Goal: Task Accomplishment & Management: Use online tool/utility

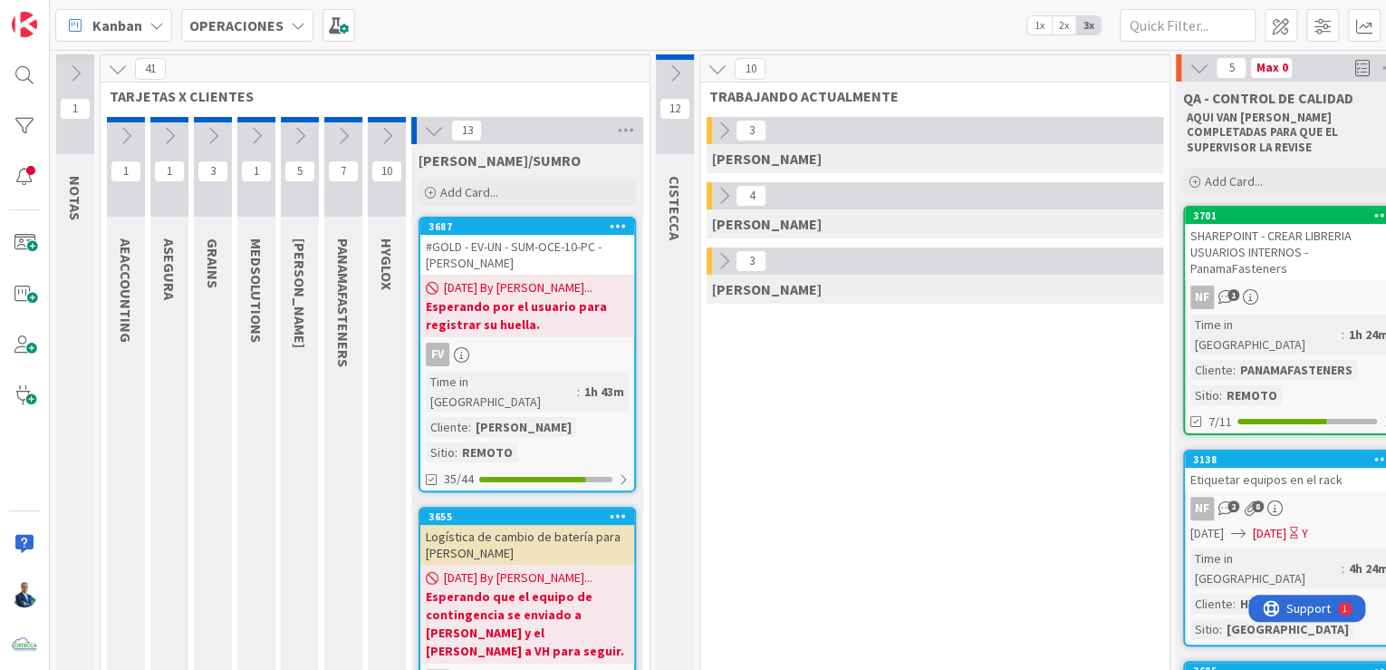
click at [300, 29] on icon at bounding box center [298, 25] width 14 height 14
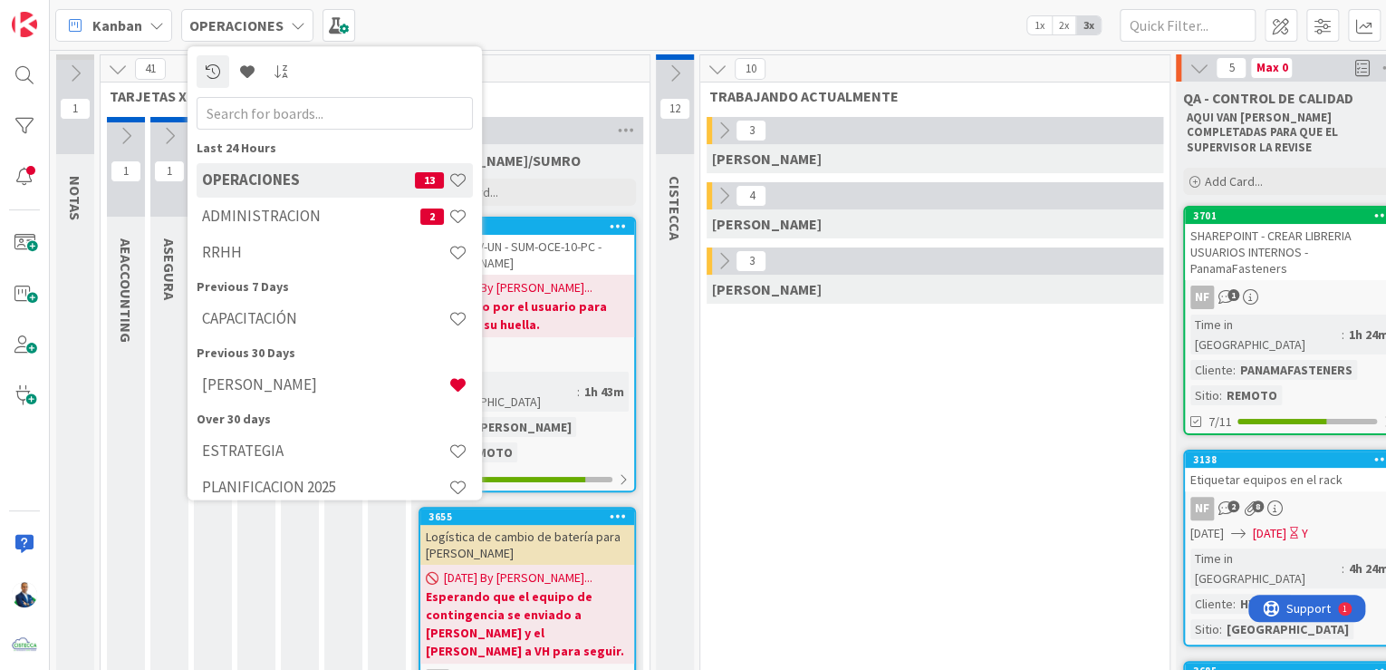
click at [291, 252] on h4 "RRHH" at bounding box center [325, 253] width 246 height 18
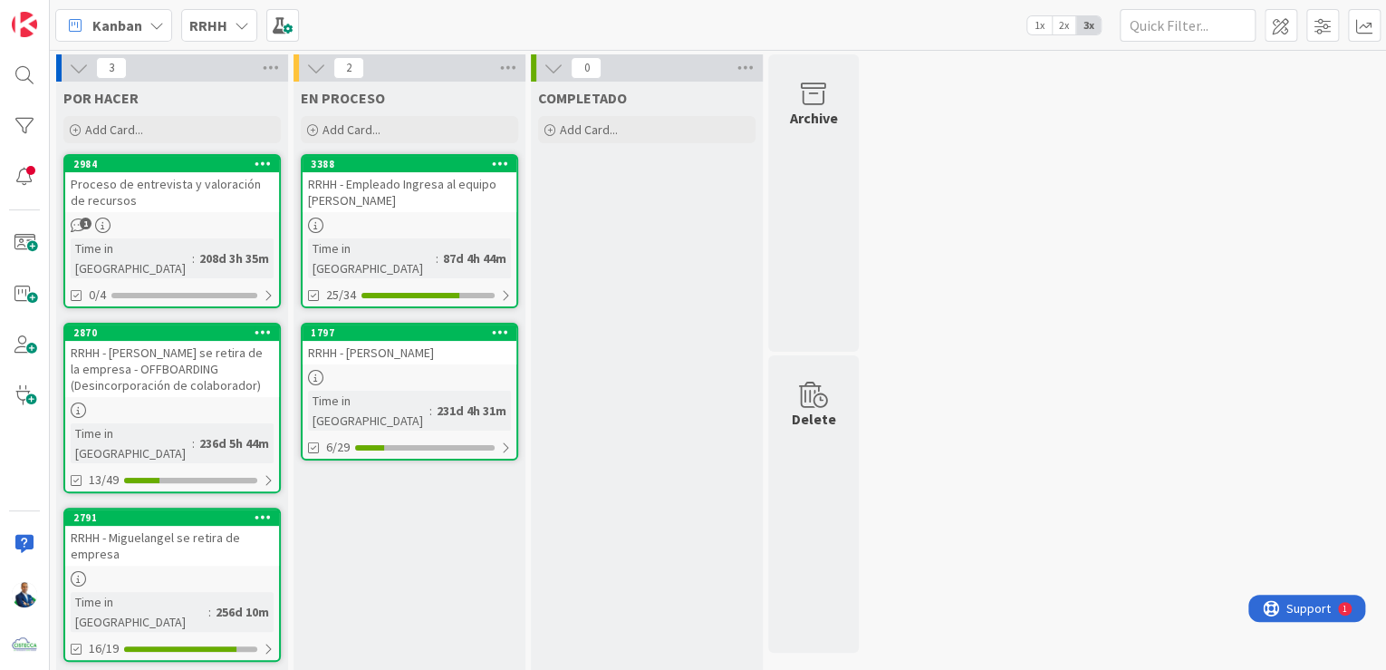
click at [427, 228] on div at bounding box center [410, 224] width 214 height 15
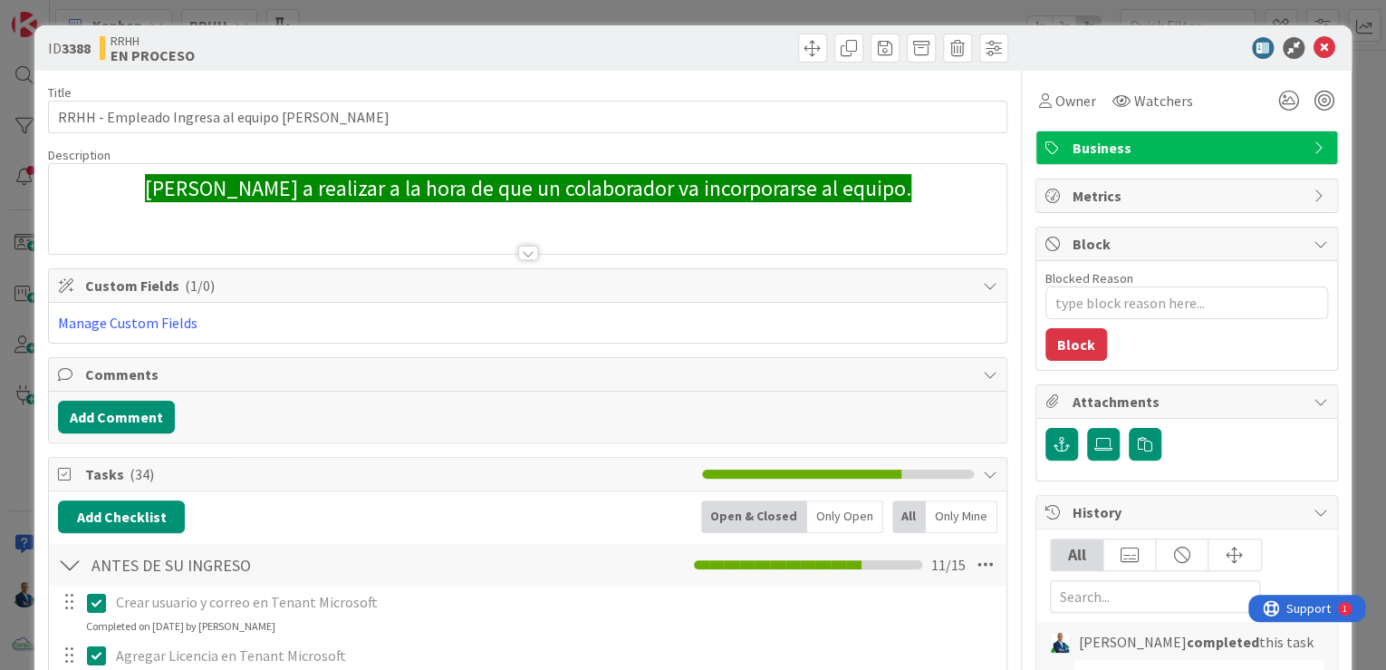
type textarea "x"
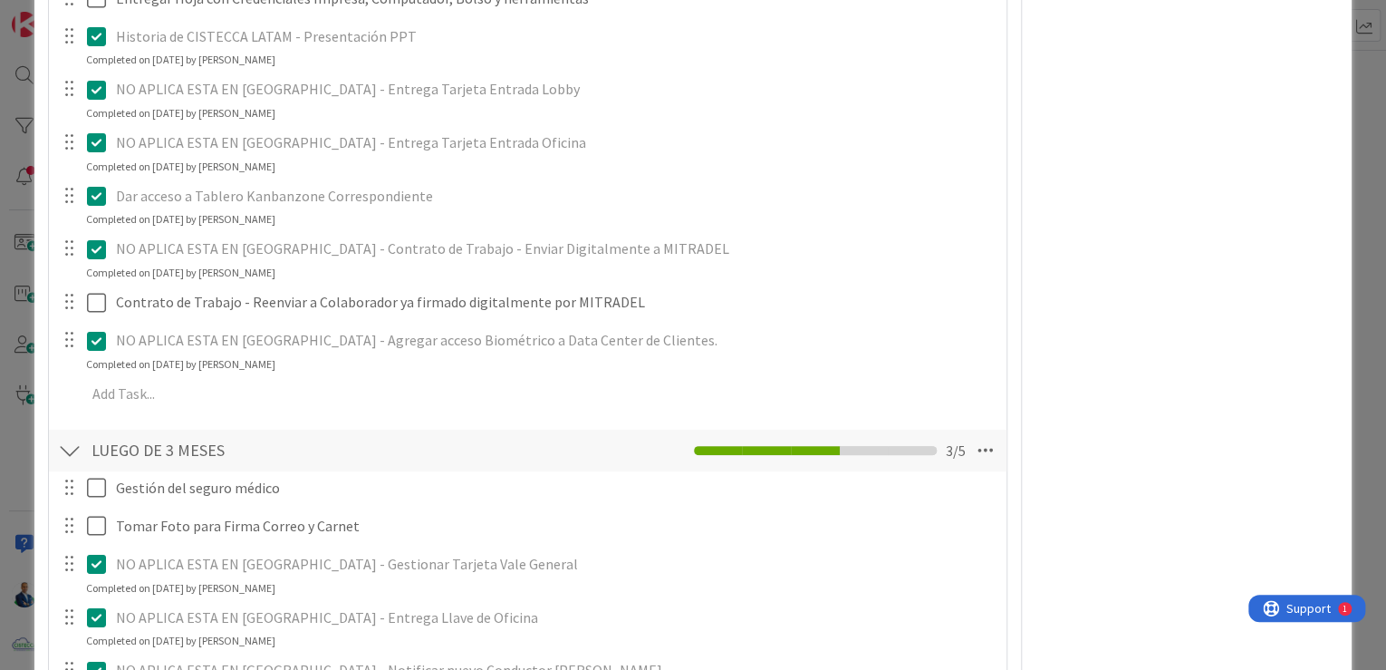
scroll to position [1864, 0]
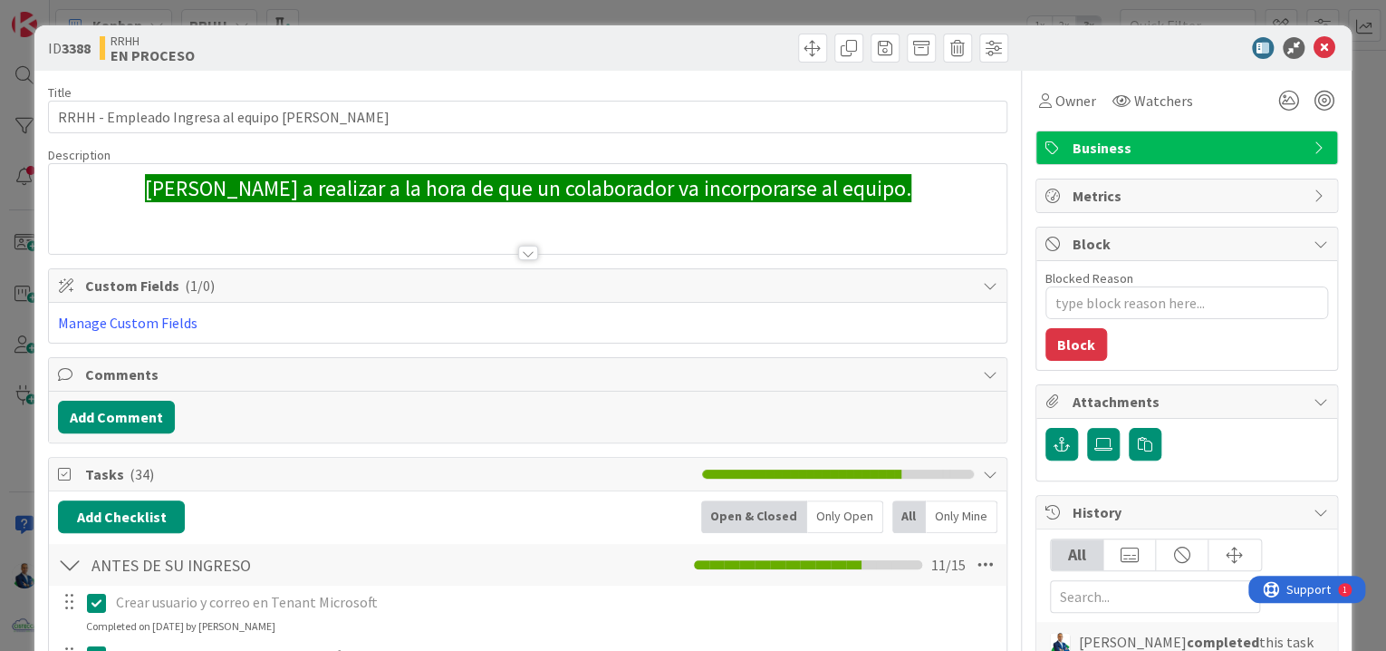
type textarea "x"
